Goal: Task Accomplishment & Management: Manage account settings

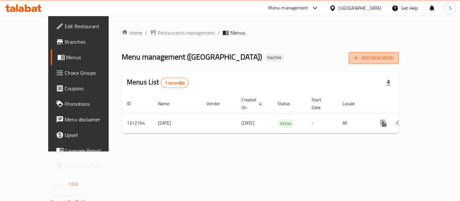
click at [394, 57] on span "Add New Menu" at bounding box center [374, 58] width 40 height 8
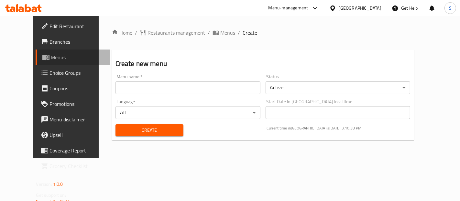
click at [51, 60] on span "Menus" at bounding box center [77, 57] width 53 height 8
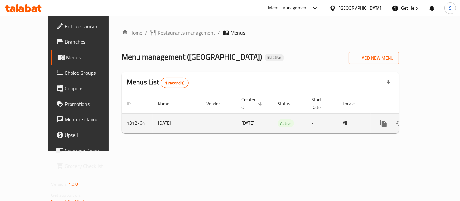
drag, startPoint x: 125, startPoint y: 115, endPoint x: 148, endPoint y: 116, distance: 23.0
click at [153, 116] on td "[DATE]" at bounding box center [177, 123] width 49 height 20
click at [432, 120] on icon "enhanced table" at bounding box center [430, 123] width 6 height 6
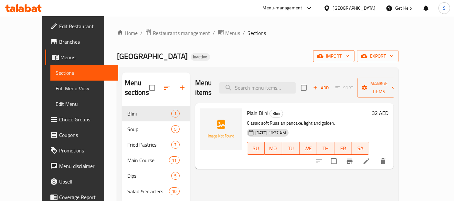
click at [350, 57] on span "import" at bounding box center [334, 56] width 31 height 8
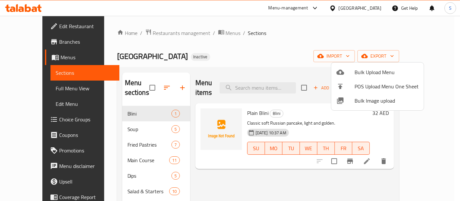
click at [362, 34] on div at bounding box center [230, 100] width 460 height 201
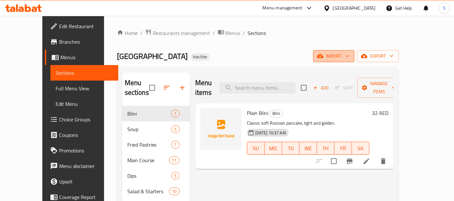
click at [350, 54] on span "import" at bounding box center [334, 56] width 31 height 8
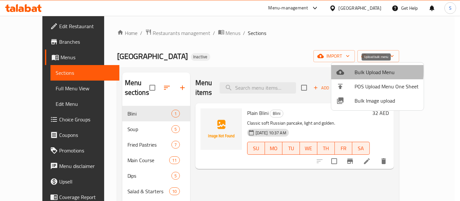
click at [354, 71] on div at bounding box center [345, 72] width 18 height 8
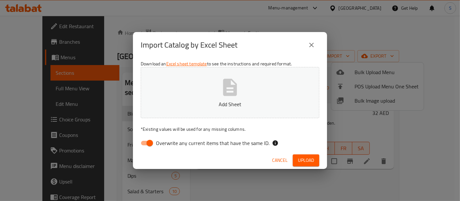
click at [356, 34] on div "Import Catalog by Excel Sheet Download an Excel sheet template to see the instr…" at bounding box center [230, 100] width 460 height 201
click at [276, 164] on span "Cancel" at bounding box center [280, 160] width 16 height 8
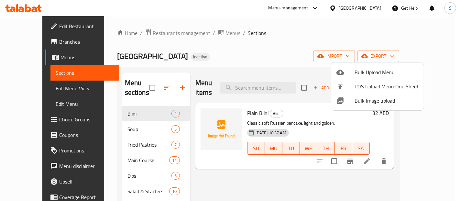
click at [22, 88] on div at bounding box center [230, 100] width 460 height 201
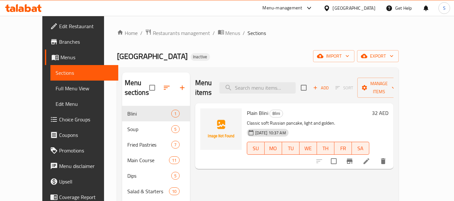
click at [56, 88] on span "Full Menu View" at bounding box center [85, 88] width 58 height 8
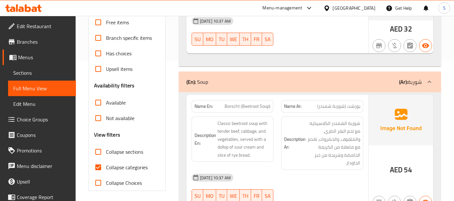
scroll to position [180, 0]
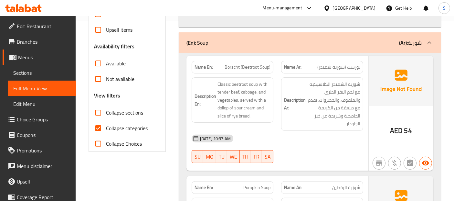
click at [99, 128] on input "Collapse categories" at bounding box center [99, 128] width 16 height 16
checkbox input "false"
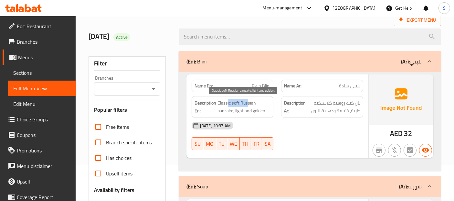
drag, startPoint x: 238, startPoint y: 105, endPoint x: 275, endPoint y: 102, distance: 36.3
click at [266, 103] on span "Classic soft Russian pancake, light and golden." at bounding box center [244, 107] width 53 height 16
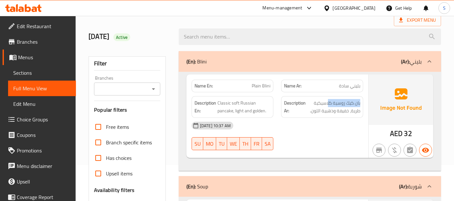
drag, startPoint x: 325, startPoint y: 108, endPoint x: 331, endPoint y: 105, distance: 6.4
click at [331, 105] on h6 "Description Ar: بان كيك روسية كلاسيكية طرية، خفيفة وذهبية اللون." at bounding box center [322, 107] width 76 height 16
drag, startPoint x: 261, startPoint y: 85, endPoint x: 255, endPoint y: 87, distance: 6.4
click at [256, 87] on span "Plain Blini" at bounding box center [261, 85] width 19 height 7
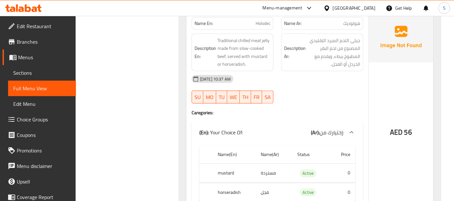
scroll to position [3198, 0]
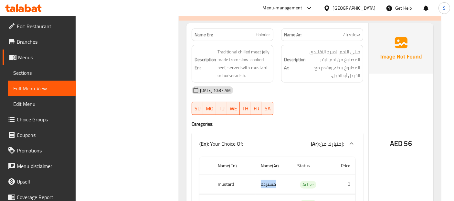
drag, startPoint x: 280, startPoint y: 126, endPoint x: 258, endPoint y: 125, distance: 21.4
click at [258, 175] on td "مستردة" at bounding box center [274, 184] width 37 height 19
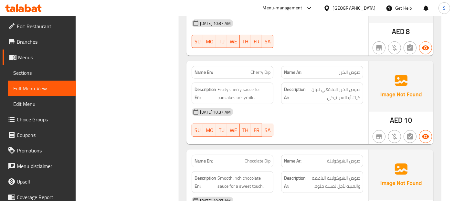
scroll to position [2767, 0]
